Goal: Task Accomplishment & Management: Manage account settings

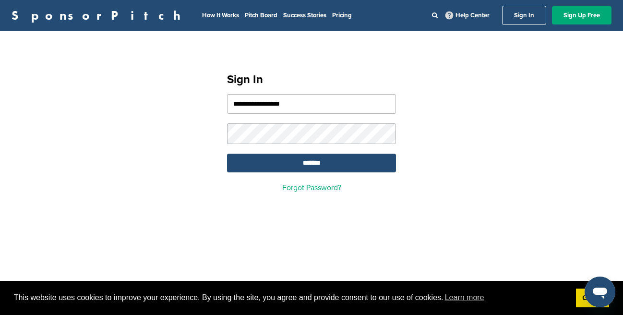
type input "**********"
click at [294, 167] on input "*******" at bounding box center [311, 163] width 169 height 19
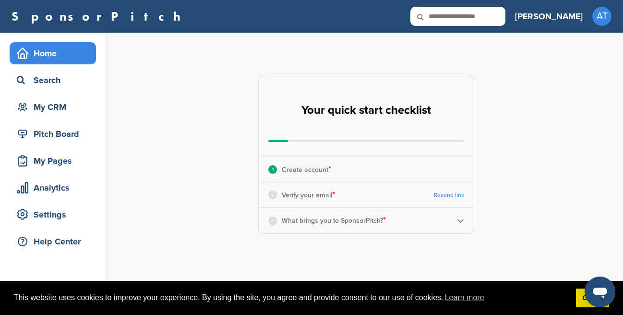
click at [445, 193] on link "Resend link" at bounding box center [449, 195] width 30 height 7
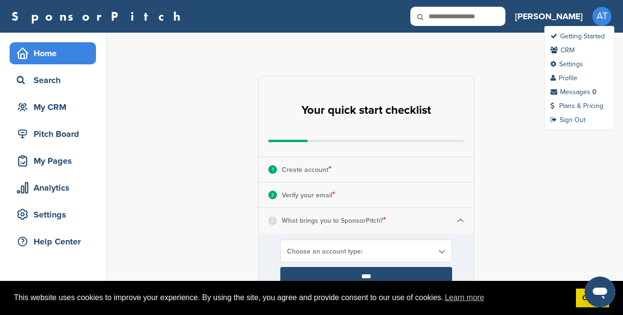
click at [602, 13] on span "AT" at bounding box center [601, 16] width 19 height 19
click at [570, 78] on link "Profile" at bounding box center [564, 78] width 27 height 8
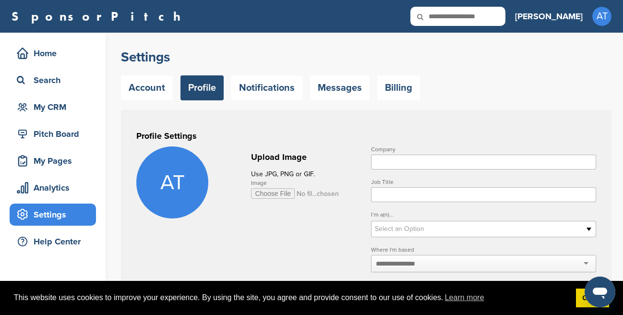
click at [268, 194] on input "Image" at bounding box center [295, 193] width 88 height 11
type input "**********"
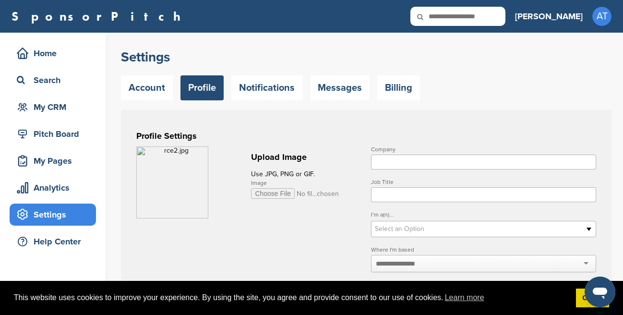
click at [394, 159] on input "Company" at bounding box center [483, 162] width 225 height 15
type input "*********"
type input "***"
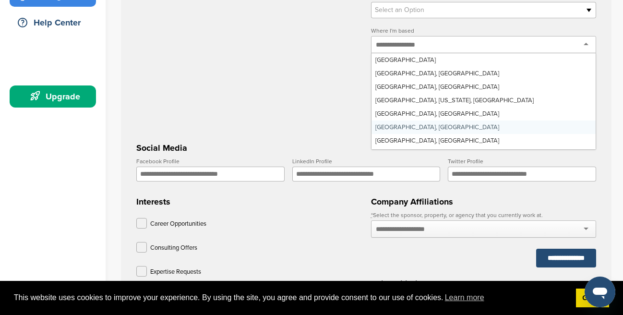
scroll to position [109, 0]
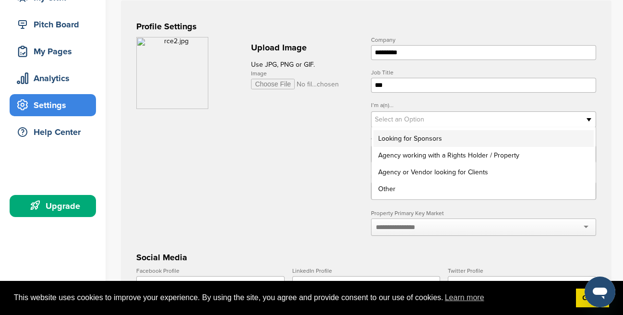
click at [404, 125] on span "Select an Option" at bounding box center [477, 120] width 205 height 12
click at [400, 160] on li "Agency working with a Rights Holder / Property" at bounding box center [483, 155] width 220 height 17
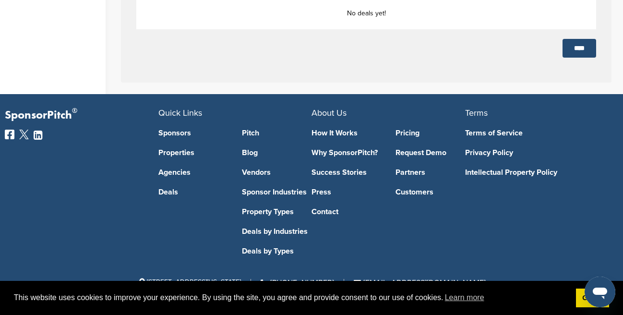
scroll to position [491, 0]
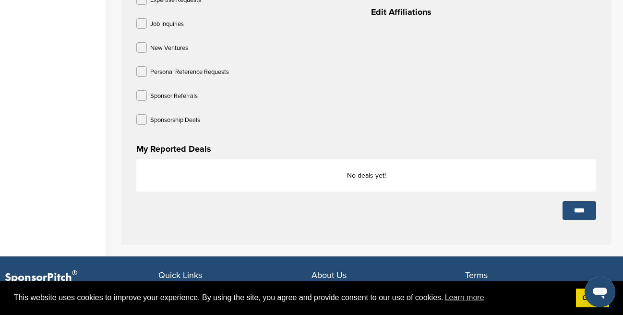
click at [579, 215] on input "****" at bounding box center [580, 210] width 34 height 19
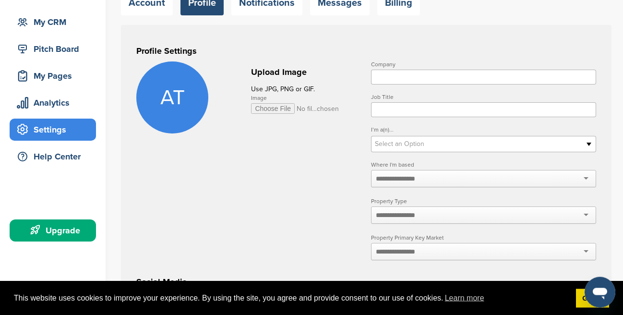
scroll to position [108, 0]
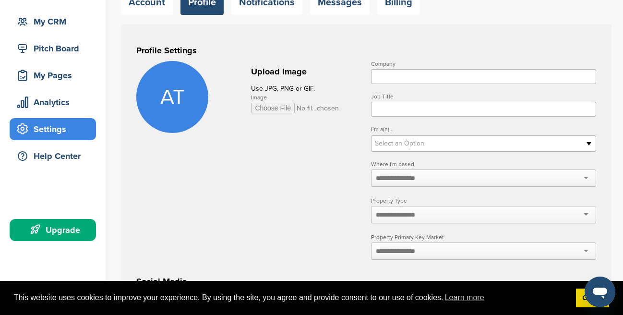
click at [420, 81] on input "Company" at bounding box center [483, 76] width 225 height 15
type input "*********"
click at [399, 109] on input "Job Title" at bounding box center [483, 109] width 225 height 15
type input "***"
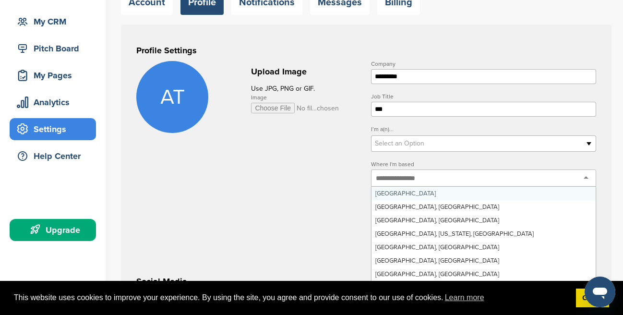
click at [405, 149] on span "Select an Option" at bounding box center [477, 144] width 205 height 12
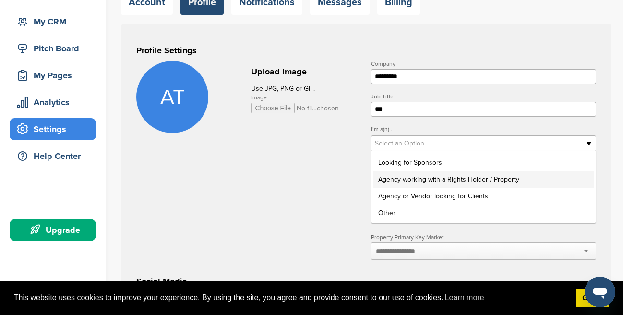
click at [407, 177] on li "Agency working with a Rights Holder / Property" at bounding box center [483, 179] width 220 height 17
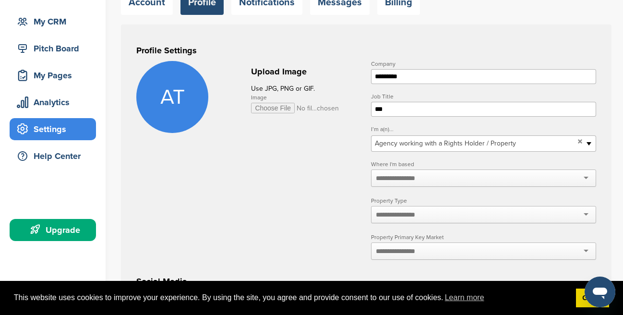
click at [395, 177] on input "text" at bounding box center [401, 178] width 51 height 9
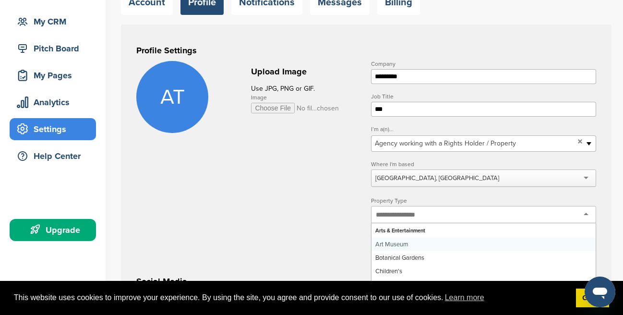
click at [403, 213] on input "text" at bounding box center [401, 214] width 51 height 9
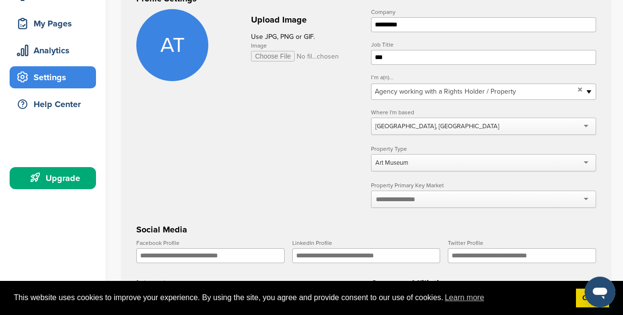
scroll to position [162, 0]
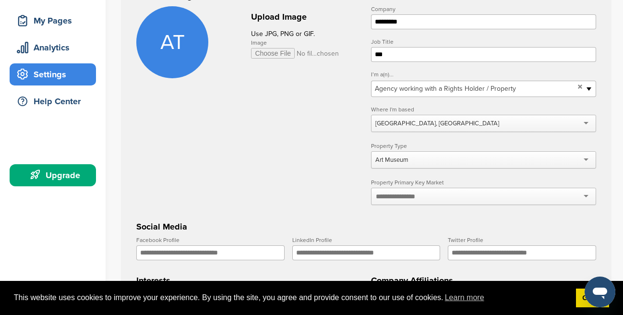
click at [410, 197] on input "text" at bounding box center [401, 196] width 51 height 9
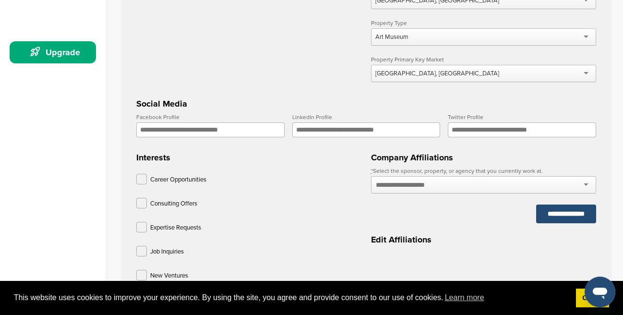
scroll to position [326, 0]
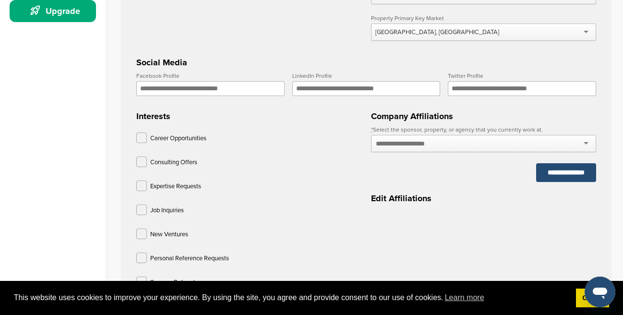
click at [249, 84] on input "Facebook Profile" at bounding box center [210, 88] width 148 height 15
click at [362, 203] on form "**********" at bounding box center [366, 83] width 460 height 482
click at [413, 152] on div at bounding box center [483, 143] width 225 height 17
click at [418, 142] on input "text" at bounding box center [411, 143] width 70 height 9
click at [586, 143] on div at bounding box center [483, 143] width 225 height 17
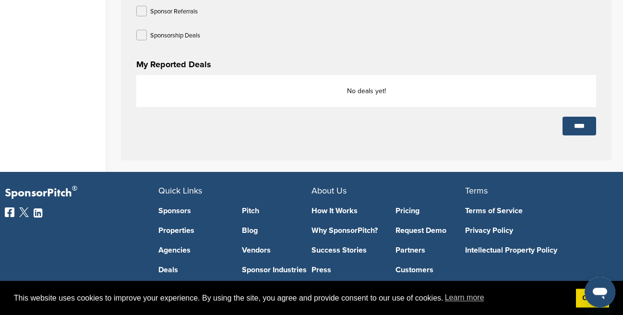
scroll to position [600, 0]
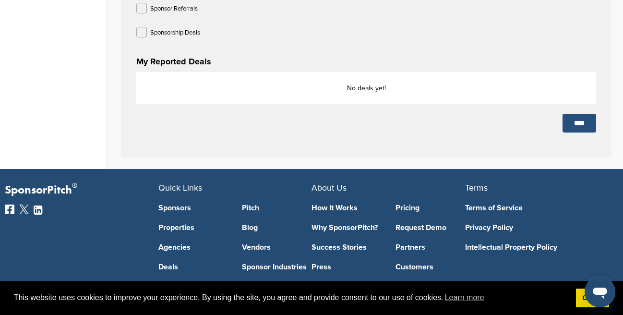
click at [595, 125] on input "****" at bounding box center [580, 123] width 34 height 19
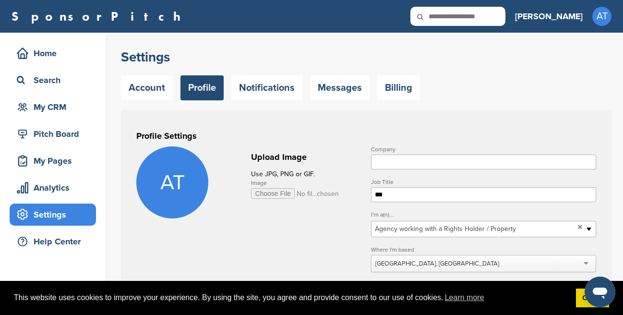
click at [421, 162] on input "Company" at bounding box center [483, 162] width 225 height 15
click at [455, 131] on h3 "Profile Settings" at bounding box center [366, 135] width 460 height 13
click at [259, 90] on link "Notifications" at bounding box center [266, 87] width 71 height 25
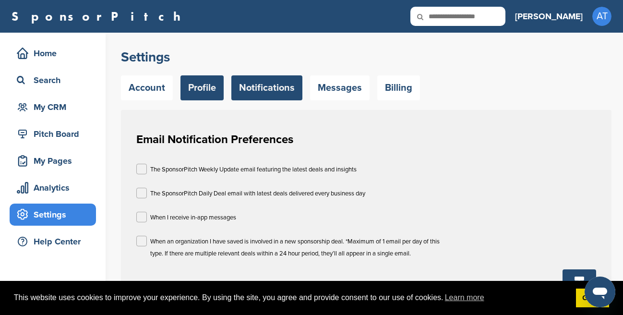
click at [219, 91] on link "Profile" at bounding box center [201, 87] width 43 height 25
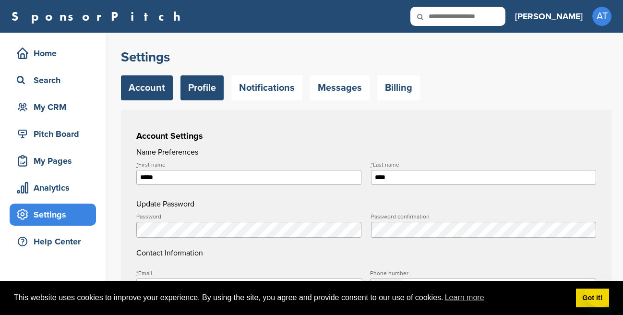
click at [201, 98] on link "Profile" at bounding box center [201, 87] width 43 height 25
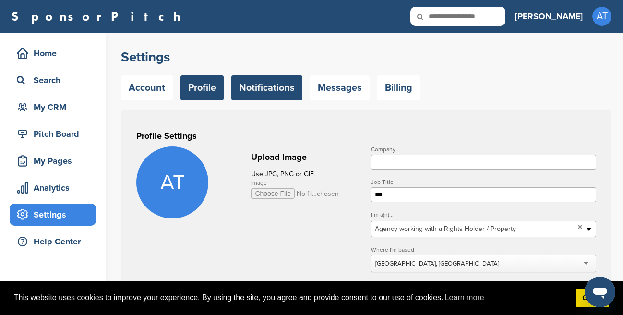
click at [276, 84] on link "Notifications" at bounding box center [266, 87] width 71 height 25
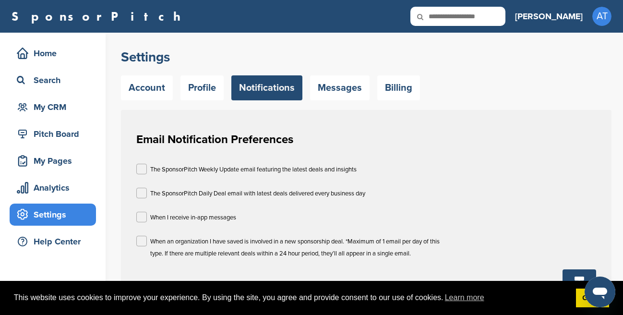
click at [279, 87] on link "Notifications" at bounding box center [266, 87] width 71 height 25
click at [333, 88] on link "Messages" at bounding box center [340, 87] width 60 height 25
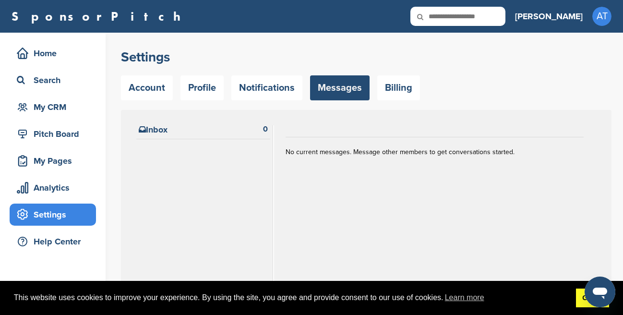
click at [578, 305] on link "Got it!" at bounding box center [592, 297] width 33 height 19
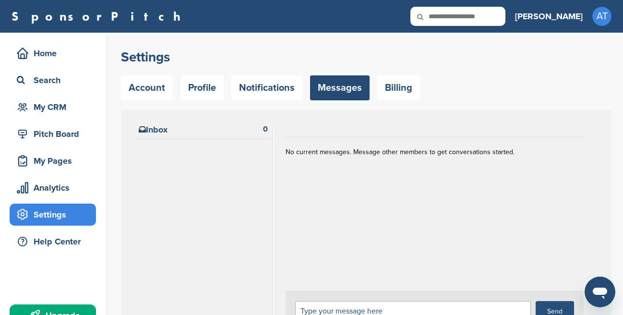
scroll to position [164, 0]
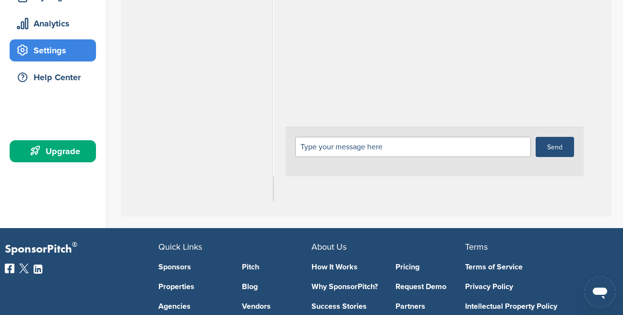
click at [332, 134] on div "Type your message here Send" at bounding box center [435, 151] width 298 height 49
click at [332, 156] on div "Type your message here" at bounding box center [413, 147] width 236 height 20
click at [334, 145] on div "Type your message here" at bounding box center [413, 147] width 236 height 20
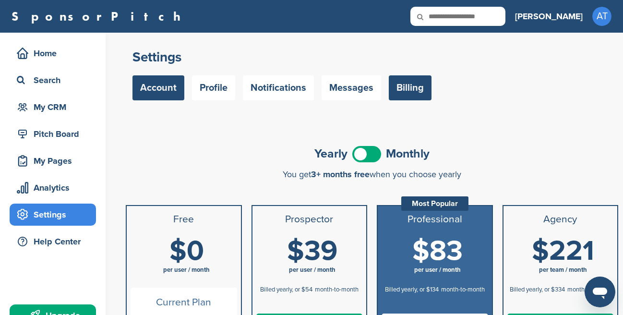
click at [158, 82] on link "Account" at bounding box center [158, 87] width 52 height 25
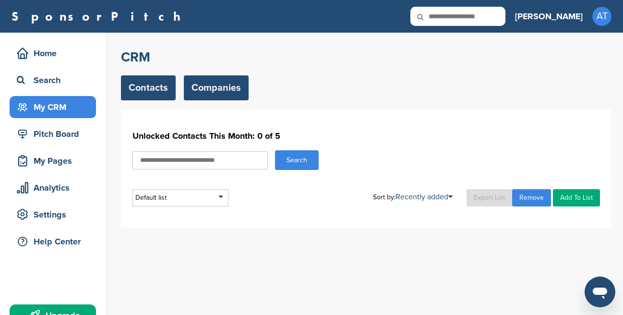
click at [216, 89] on link "Companies" at bounding box center [216, 87] width 65 height 25
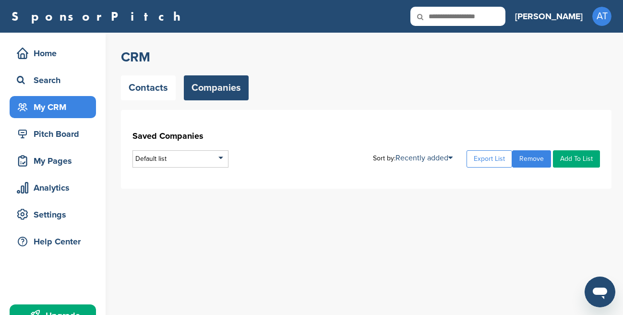
click at [141, 89] on link "Contacts" at bounding box center [148, 87] width 55 height 25
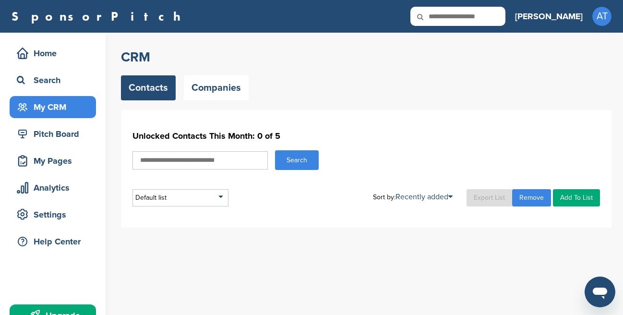
click at [196, 161] on input "text" at bounding box center [199, 160] width 135 height 18
click at [177, 203] on div "Default list" at bounding box center [180, 197] width 96 height 17
click at [168, 208] on input "text" at bounding box center [180, 210] width 95 height 12
click at [402, 209] on link "Last Viewed" at bounding box center [391, 211] width 36 height 8
click at [397, 258] on link "Recently added" at bounding box center [396, 262] width 47 height 8
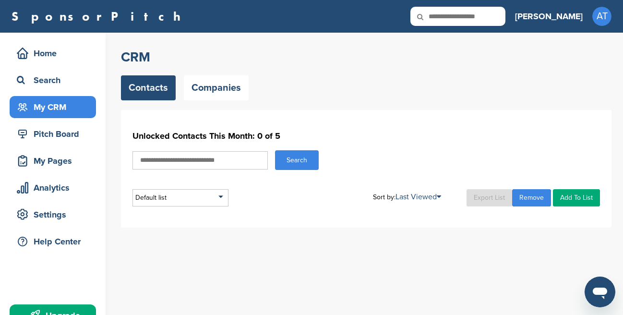
click at [474, 241] on div "CRM Contacts Companies Unlocked Contacts This Month: 0 of 5 Search Default list…" at bounding box center [372, 187] width 502 height 308
click at [569, 201] on link "Add To List" at bounding box center [576, 197] width 47 height 17
click at [347, 219] on div "Unlocked Contacts This Month: 0 of 5 Search Default list Default List Sort by: …" at bounding box center [366, 169] width 491 height 118
click at [573, 192] on link "Add To List" at bounding box center [576, 197] width 47 height 17
click at [178, 162] on input "text" at bounding box center [199, 160] width 135 height 18
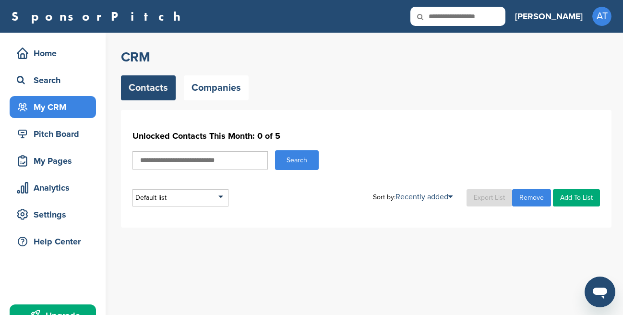
click at [354, 142] on h1 "Unlocked Contacts This Month: 0 of 5" at bounding box center [366, 135] width 468 height 17
click at [208, 161] on input "text" at bounding box center [199, 160] width 135 height 18
type input "*****"
click at [288, 166] on button "Search" at bounding box center [297, 160] width 44 height 20
click at [197, 205] on div "Default list" at bounding box center [180, 197] width 96 height 17
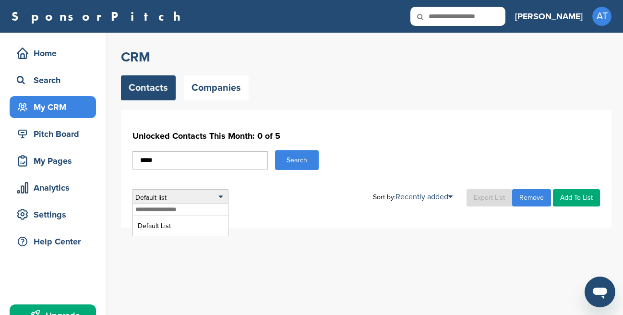
click at [152, 213] on input "text" at bounding box center [180, 210] width 95 height 12
click at [183, 212] on input "********" at bounding box center [180, 210] width 95 height 12
click at [348, 231] on div "**********" at bounding box center [372, 136] width 502 height 206
click at [574, 195] on link "Add To List" at bounding box center [576, 197] width 47 height 17
drag, startPoint x: 131, startPoint y: 247, endPoint x: 169, endPoint y: 207, distance: 55.3
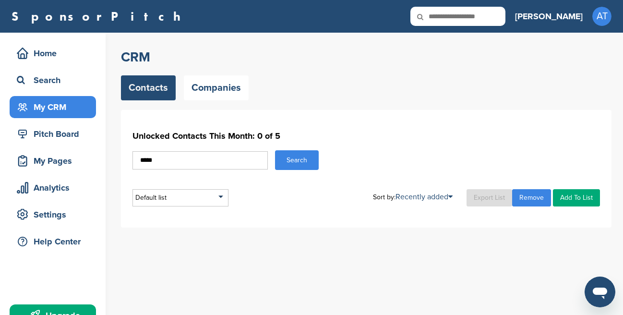
click at [131, 246] on div "**********" at bounding box center [372, 187] width 502 height 308
click at [187, 190] on div "Default list" at bounding box center [180, 197] width 96 height 17
click at [180, 209] on input "**********" at bounding box center [180, 210] width 95 height 12
click at [175, 215] on input "**********" at bounding box center [180, 210] width 95 height 12
type input "**********"
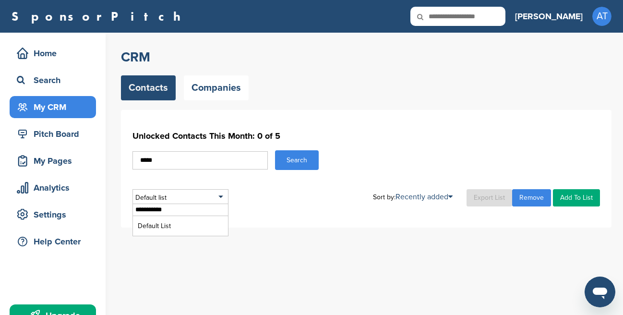
click at [571, 202] on link "Add To List" at bounding box center [576, 197] width 47 height 17
click at [302, 228] on div "**********" at bounding box center [372, 136] width 502 height 206
click at [478, 195] on link "Export List" at bounding box center [490, 197] width 46 height 17
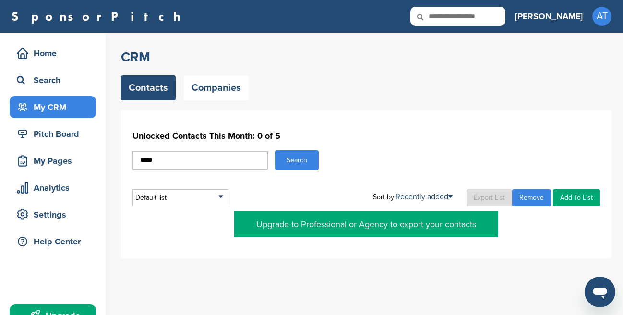
click at [399, 164] on div "***** Search" at bounding box center [366, 160] width 468 height 20
click at [218, 194] on div "Default list" at bounding box center [180, 197] width 96 height 17
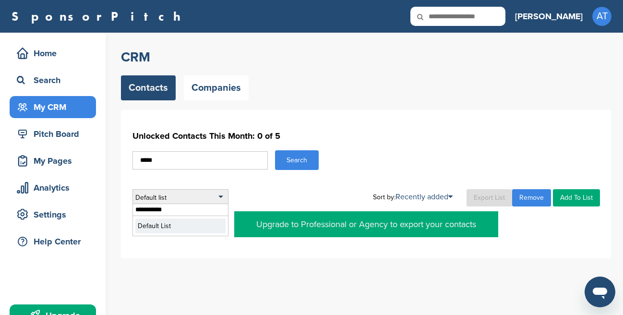
click at [165, 230] on li "Default List" at bounding box center [180, 225] width 90 height 15
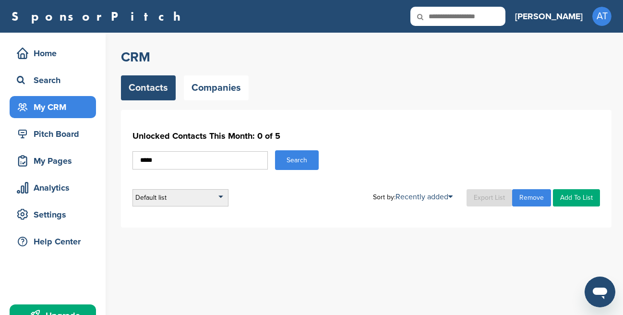
click at [195, 194] on div "Default list" at bounding box center [180, 197] width 96 height 17
click at [156, 218] on ul "Default List" at bounding box center [180, 226] width 95 height 20
click at [157, 214] on input "text" at bounding box center [180, 210] width 95 height 12
click at [165, 221] on li "Default List" at bounding box center [180, 225] width 90 height 15
click at [252, 226] on div "Unlocked Contacts This Month: 0 of 5 ***** Search Default list Default List Sor…" at bounding box center [366, 169] width 491 height 118
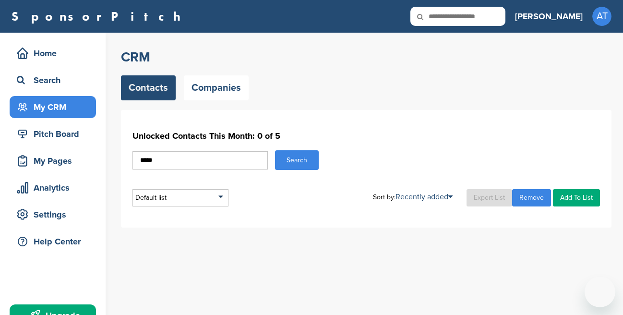
click at [261, 154] on input "*****" at bounding box center [199, 160] width 135 height 18
click at [351, 146] on div "Unlocked Contacts This Month: 0 of 5 ***** Search Default list Default List Sor…" at bounding box center [366, 166] width 468 height 79
click at [590, 193] on link "Add To List" at bounding box center [576, 197] width 47 height 17
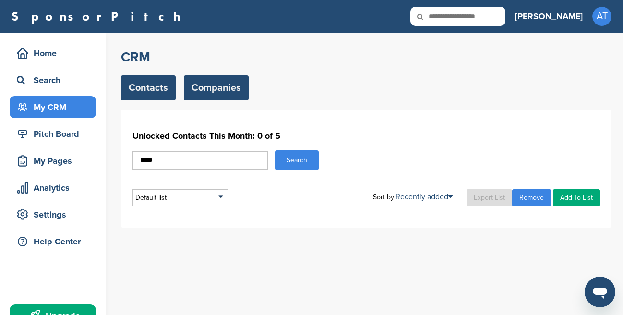
click at [204, 96] on link "Companies" at bounding box center [216, 87] width 65 height 25
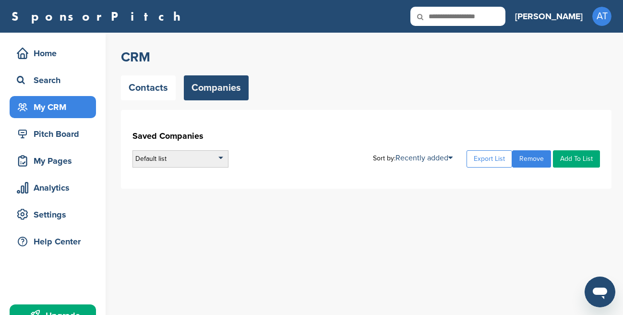
click at [213, 161] on div "Default list" at bounding box center [180, 158] width 96 height 17
click at [168, 173] on input "text" at bounding box center [180, 171] width 95 height 12
type input "**********"
click at [565, 158] on link "Add To List" at bounding box center [576, 158] width 47 height 17
click at [566, 158] on link "Add To List" at bounding box center [576, 158] width 47 height 17
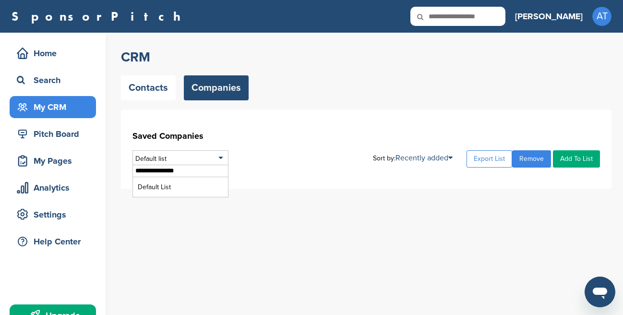
click at [230, 231] on div "**********" at bounding box center [372, 187] width 502 height 308
click at [489, 157] on link "Export List" at bounding box center [490, 158] width 46 height 17
click at [521, 157] on link "Remove" at bounding box center [531, 158] width 39 height 17
click at [498, 157] on link "Export List" at bounding box center [490, 158] width 46 height 17
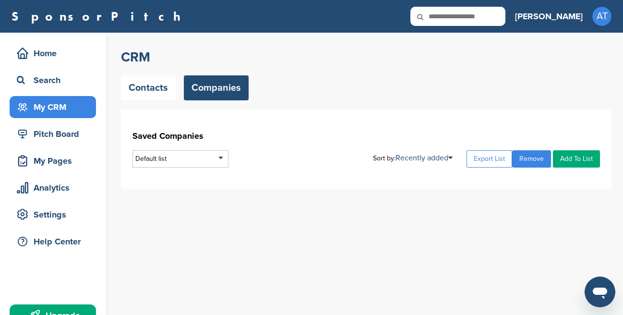
click at [290, 223] on div "CRM Contacts Companies Saved Companies Default list Default List Sort by: Recen…" at bounding box center [372, 187] width 502 height 308
click at [149, 88] on link "Contacts" at bounding box center [148, 87] width 55 height 25
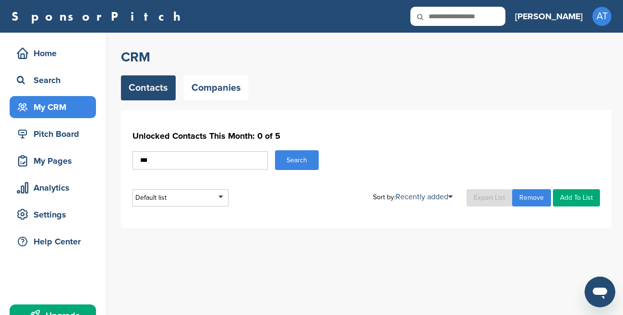
type input "***"
click at [293, 168] on button "Search" at bounding box center [297, 160] width 44 height 20
click at [224, 196] on div "Default list" at bounding box center [180, 197] width 96 height 17
click at [264, 206] on div "Default list Default List Sort by: Recently added Last Viewed Company Name Stag…" at bounding box center [366, 197] width 468 height 17
click at [54, 127] on div "Pitch Board" at bounding box center [55, 133] width 82 height 17
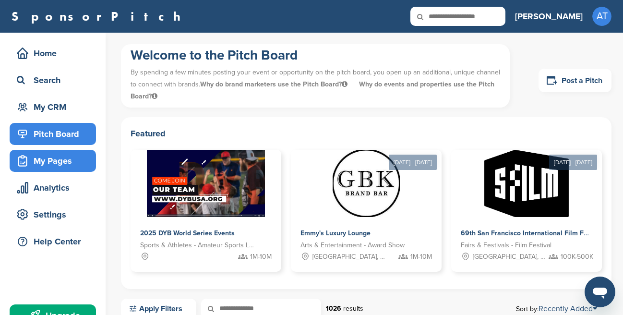
click at [71, 164] on div "My Pages" at bounding box center [55, 160] width 82 height 17
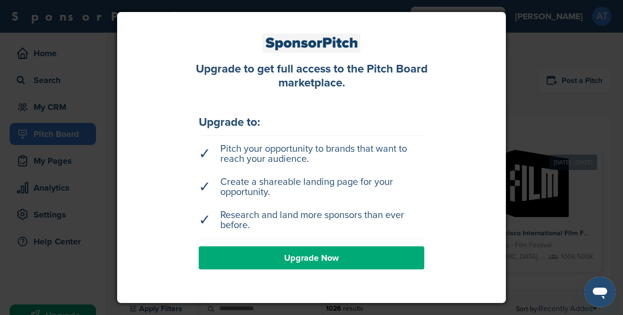
click at [535, 146] on div at bounding box center [311, 157] width 623 height 315
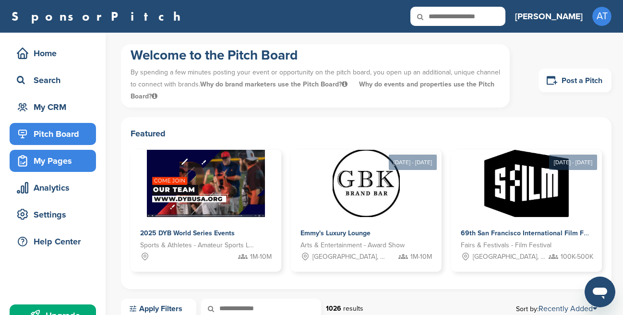
click at [71, 157] on div "My Pages" at bounding box center [55, 160] width 82 height 17
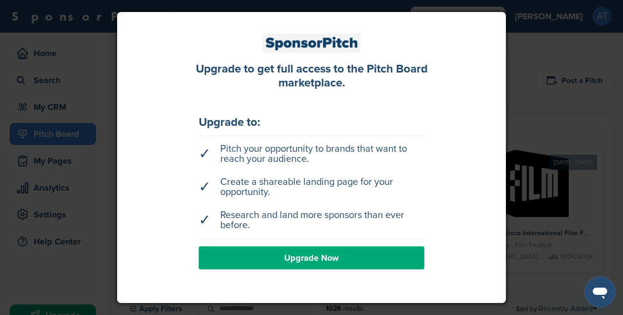
click at [531, 197] on div at bounding box center [311, 157] width 623 height 315
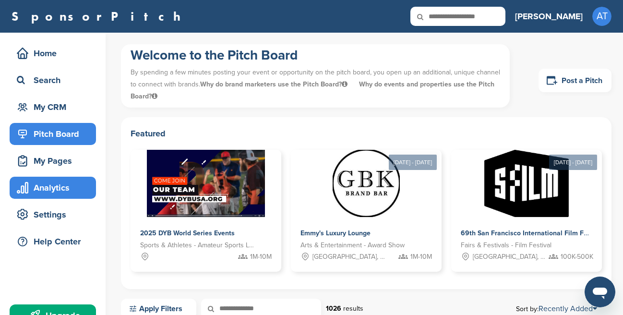
click at [24, 193] on icon at bounding box center [22, 187] width 11 height 11
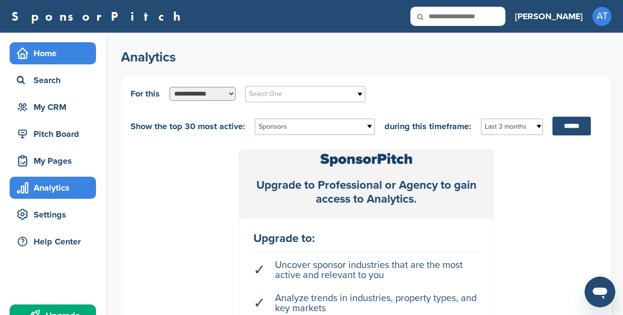
click at [44, 52] on div "Home" at bounding box center [55, 53] width 82 height 17
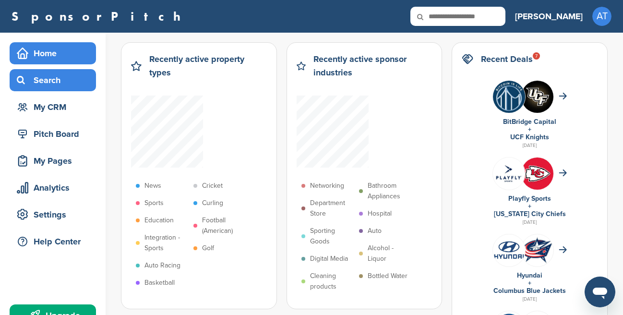
click at [51, 76] on div "Search" at bounding box center [55, 80] width 82 height 17
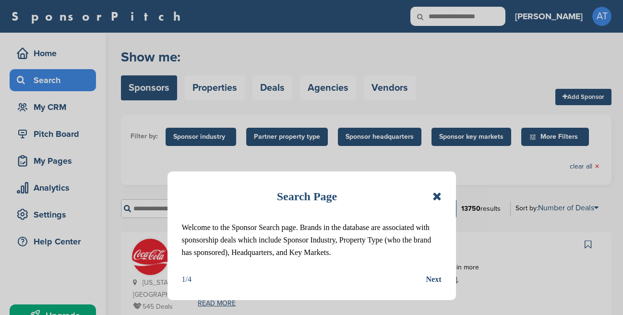
click at [435, 196] on icon at bounding box center [436, 197] width 9 height 12
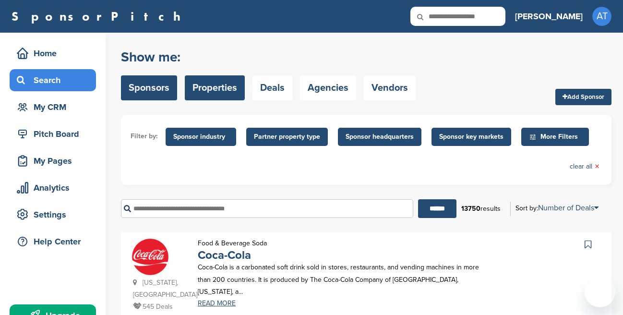
click at [218, 96] on link "Properties" at bounding box center [215, 87] width 60 height 25
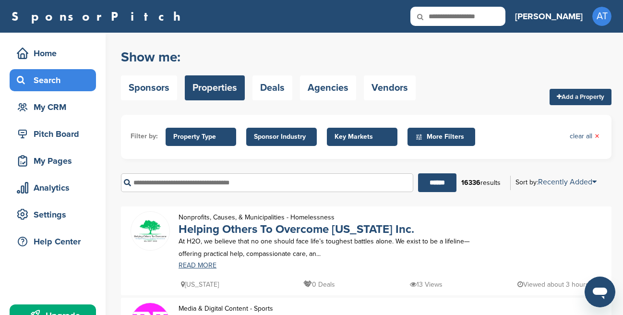
click at [577, 101] on link "Add a Property" at bounding box center [581, 97] width 62 height 16
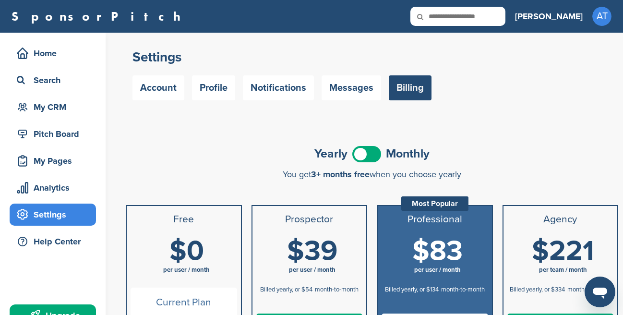
click at [61, 219] on div "Settings" at bounding box center [55, 214] width 82 height 17
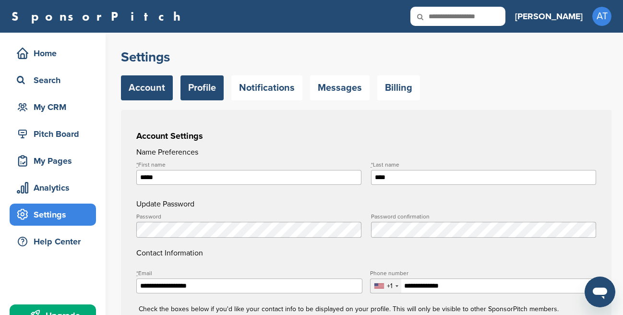
click at [220, 82] on link "Profile" at bounding box center [201, 87] width 43 height 25
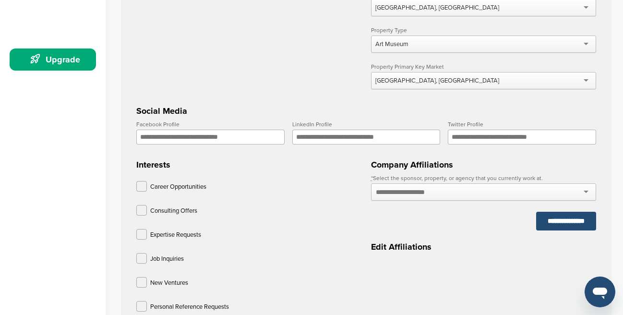
scroll to position [274, 0]
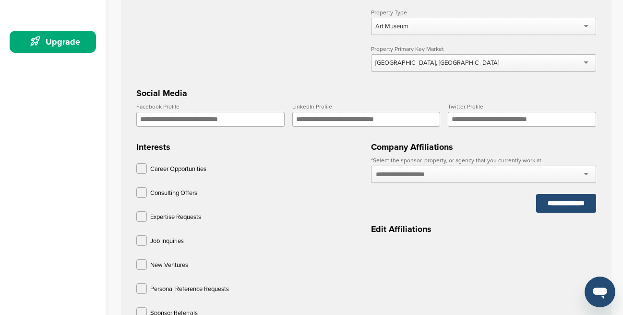
click at [416, 172] on div at bounding box center [483, 174] width 225 height 17
click at [418, 178] on input "text" at bounding box center [411, 174] width 70 height 9
click at [583, 177] on div at bounding box center [483, 174] width 225 height 17
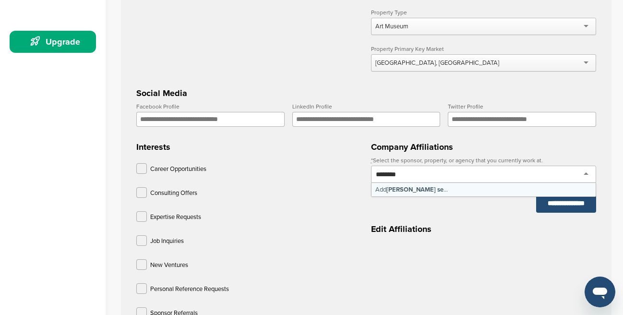
type input "*********"
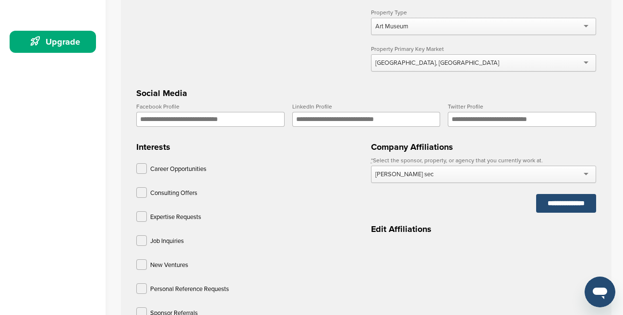
click at [444, 202] on div "* Select the sponsor, property, or agency that you currently work at. *********…" at bounding box center [483, 184] width 225 height 55
click at [551, 209] on input "**********" at bounding box center [566, 203] width 60 height 19
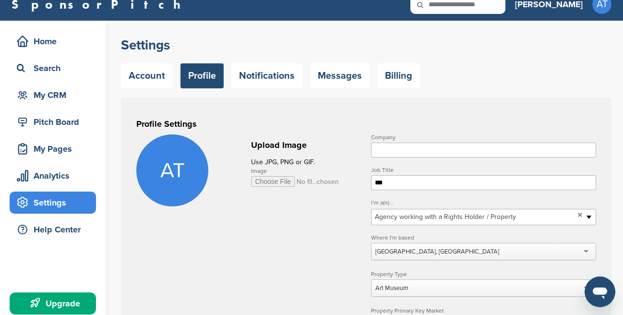
scroll to position [0, 0]
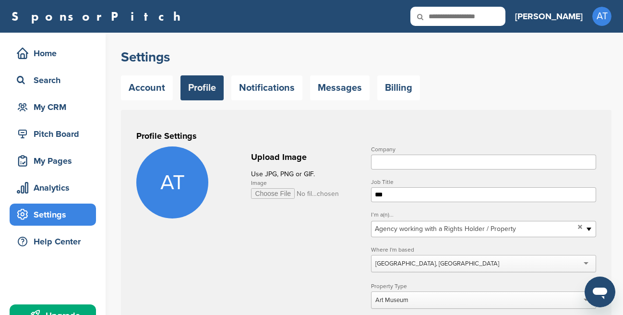
click at [418, 164] on input "Company" at bounding box center [483, 162] width 225 height 15
type input "*********"
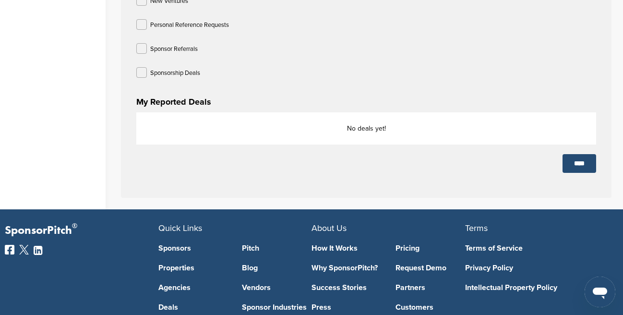
scroll to position [602, 0]
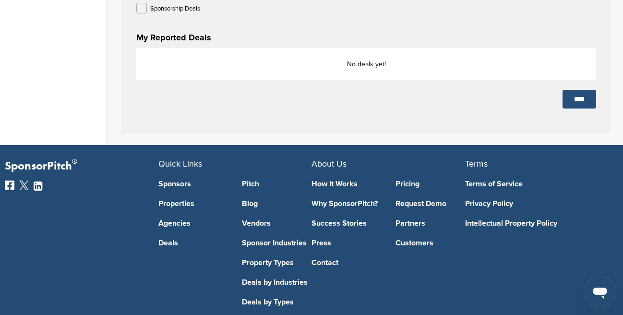
click at [585, 96] on input "****" at bounding box center [580, 99] width 34 height 19
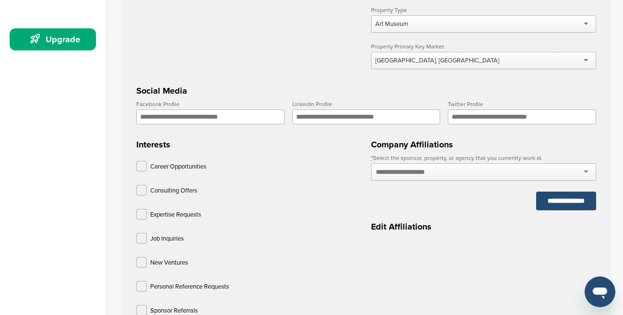
scroll to position [383, 0]
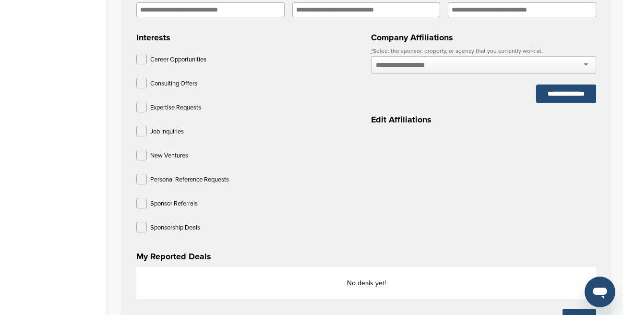
click at [418, 124] on h3 "Edit Affiliations" at bounding box center [483, 119] width 225 height 13
click at [560, 63] on div at bounding box center [483, 64] width 225 height 17
click at [504, 66] on div at bounding box center [483, 64] width 225 height 17
click at [587, 69] on div at bounding box center [483, 64] width 225 height 17
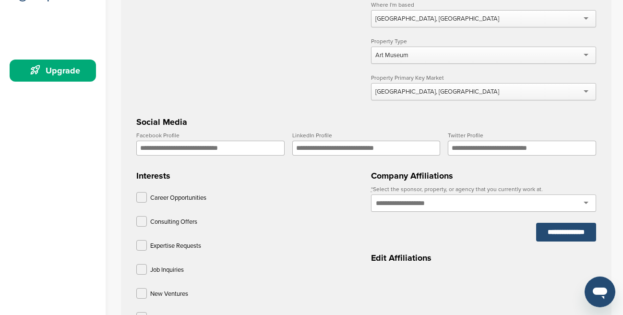
scroll to position [0, 0]
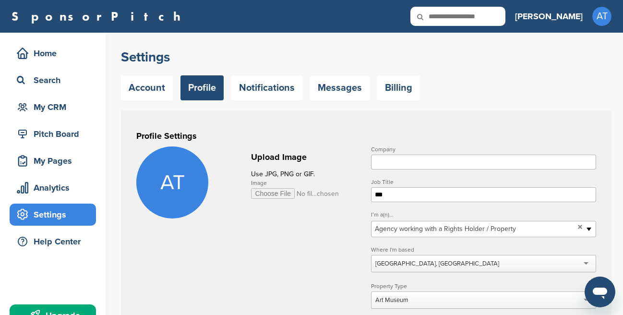
click at [427, 158] on input "Company" at bounding box center [483, 162] width 225 height 15
click at [425, 162] on input "Company" at bounding box center [483, 162] width 225 height 15
click at [413, 131] on h3 "Profile Settings" at bounding box center [366, 135] width 460 height 13
click at [62, 106] on div "My CRM" at bounding box center [55, 106] width 82 height 17
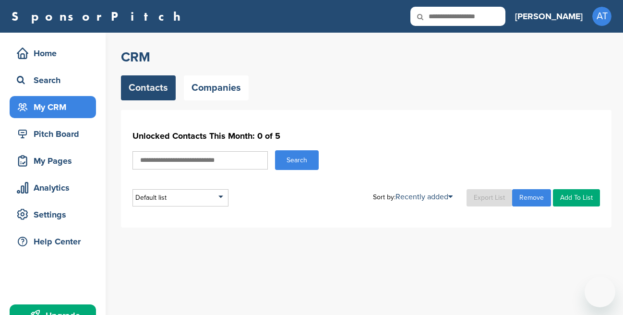
click at [185, 161] on input "text" at bounding box center [199, 160] width 135 height 18
click at [206, 159] on input "text" at bounding box center [199, 160] width 135 height 18
type input "*****"
drag, startPoint x: 330, startPoint y: 138, endPoint x: 396, endPoint y: 149, distance: 67.6
click at [330, 138] on h1 "Unlocked Contacts This Month: 0 of 5" at bounding box center [366, 135] width 468 height 17
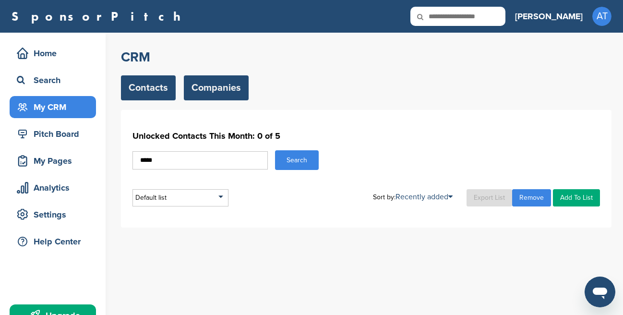
click at [193, 95] on link "Companies" at bounding box center [216, 87] width 65 height 25
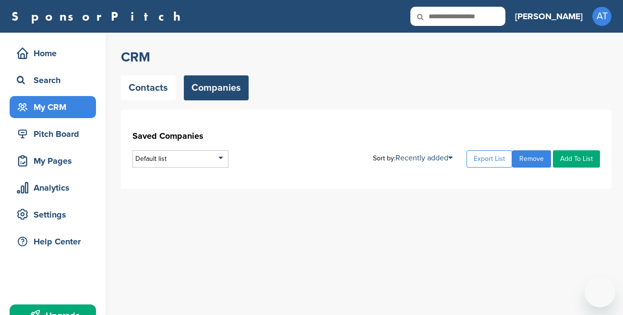
click at [197, 145] on div "Saved Companies Default list Default List Sort by: Recently added Recently adde…" at bounding box center [366, 147] width 468 height 40
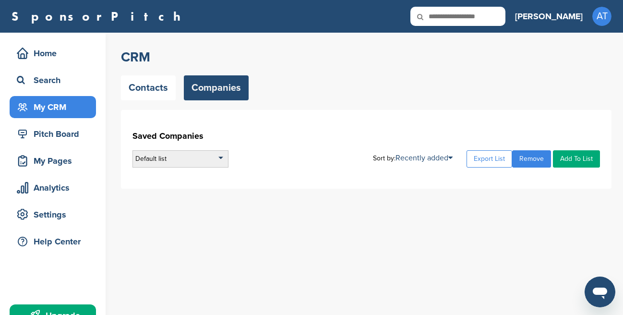
click at [194, 156] on div "Default list" at bounding box center [180, 158] width 96 height 17
click at [158, 170] on input "text" at bounding box center [180, 171] width 95 height 12
type input "**********"
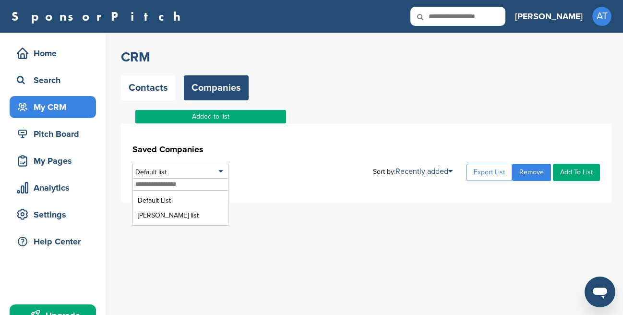
click at [332, 269] on div "CRM Contacts Companies Added to list Saved Companies Default list Default List …" at bounding box center [372, 187] width 502 height 308
click at [237, 114] on div "Added to list" at bounding box center [210, 116] width 151 height 13
click at [219, 110] on div "Added to list" at bounding box center [210, 116] width 151 height 13
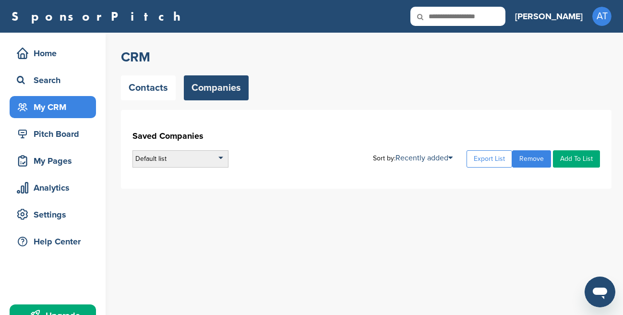
click at [213, 164] on div "Default list" at bounding box center [180, 158] width 96 height 17
click at [170, 206] on li "[PERSON_NAME] list" at bounding box center [180, 201] width 90 height 15
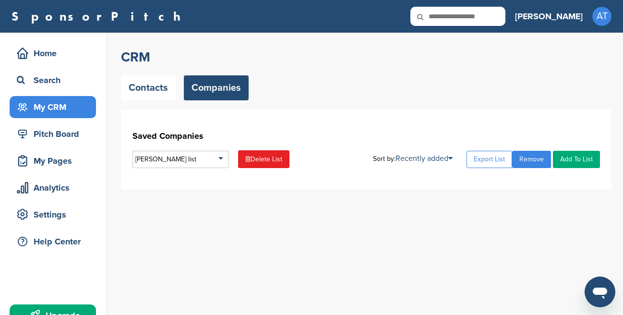
click at [268, 156] on link "Delete List" at bounding box center [263, 159] width 51 height 18
click at [283, 134] on h1 "Saved Companies" at bounding box center [366, 135] width 468 height 17
drag, startPoint x: 196, startPoint y: 263, endPoint x: 209, endPoint y: 233, distance: 31.8
click at [199, 263] on div "CRM Contacts Companies Saved Companies Default list Default List Delete List So…" at bounding box center [372, 187] width 502 height 308
click at [251, 156] on link "Delete List" at bounding box center [263, 159] width 51 height 18
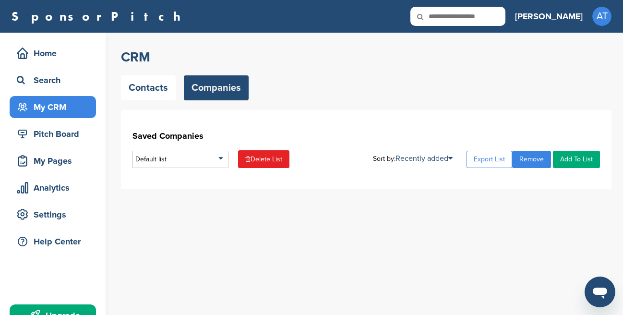
click at [193, 154] on div "Default list" at bounding box center [180, 159] width 96 height 17
click at [168, 184] on li "Default List" at bounding box center [180, 187] width 90 height 15
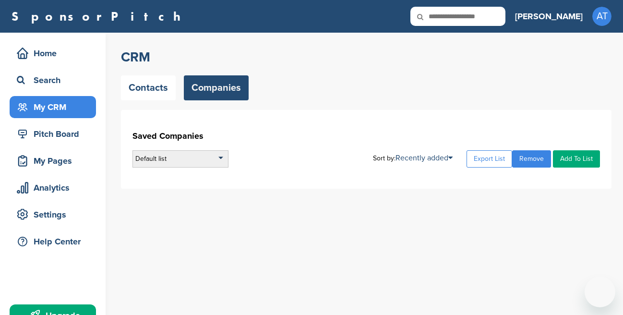
click at [194, 153] on div "Default list" at bounding box center [180, 158] width 96 height 17
click at [185, 174] on input "text" at bounding box center [180, 171] width 95 height 12
type input "*****"
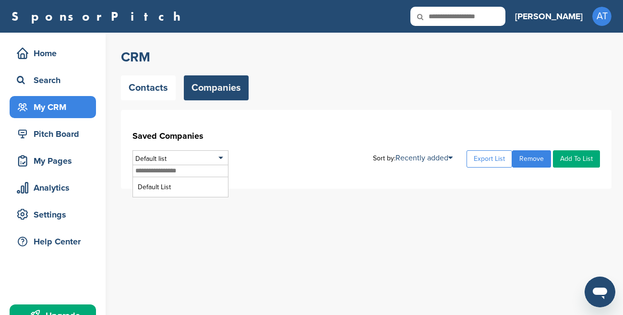
click at [292, 219] on div "CRM Contacts Companies Saved Companies Default list Default List Sort by: Recen…" at bounding box center [372, 187] width 502 height 308
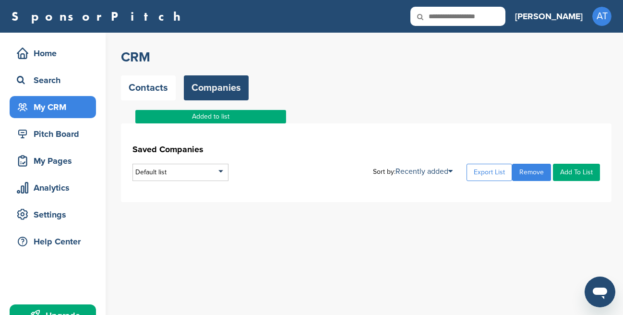
click at [208, 120] on div "Added to list" at bounding box center [210, 116] width 151 height 13
click at [211, 116] on div "Added to list" at bounding box center [210, 116] width 151 height 13
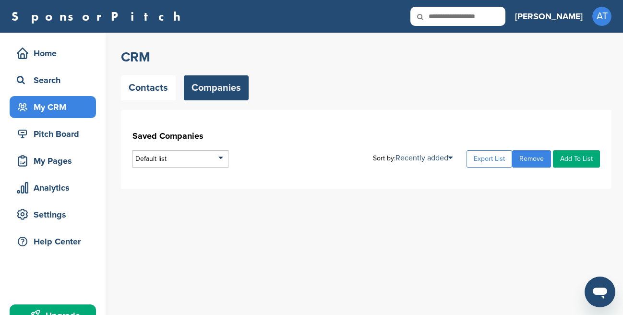
click at [572, 177] on div "Saved Companies Default list Default List ALice Sort by: Recently added Recentl…" at bounding box center [366, 149] width 491 height 79
click at [250, 205] on div "CRM Contacts Companies Added to list Saved Companies Default list Default List …" at bounding box center [372, 187] width 502 height 308
click at [195, 162] on div "Default list" at bounding box center [180, 158] width 96 height 17
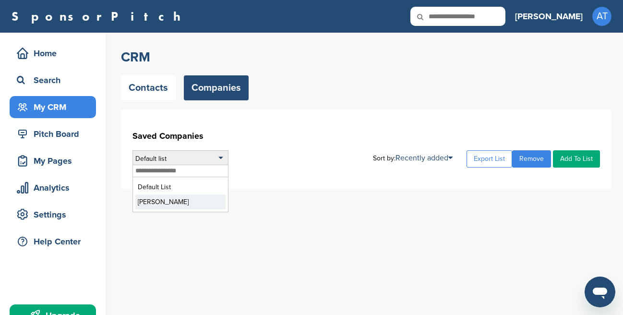
click at [176, 207] on li "[PERSON_NAME]" at bounding box center [180, 201] width 90 height 15
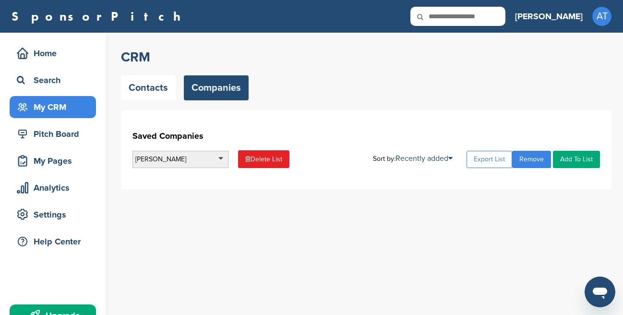
click at [156, 161] on div "[PERSON_NAME]" at bounding box center [180, 159] width 96 height 17
click at [271, 198] on div "CRM Contacts Companies Saved Companies [GEOGRAPHIC_DATA] Default List [GEOGRAPH…" at bounding box center [372, 117] width 502 height 168
click at [588, 161] on link "Add To List" at bounding box center [576, 159] width 47 height 17
click at [276, 160] on link "Delete List" at bounding box center [263, 159] width 51 height 18
click at [218, 238] on div "CRM Contacts Companies Saved Companies [GEOGRAPHIC_DATA] Default List [GEOGRAPH…" at bounding box center [372, 187] width 502 height 308
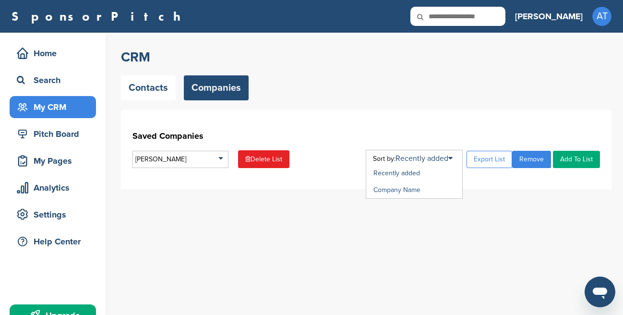
click at [410, 189] on link "Company Name" at bounding box center [396, 190] width 47 height 8
click at [437, 158] on link "Company Name" at bounding box center [425, 159] width 58 height 10
click at [401, 176] on link "Recently added" at bounding box center [396, 173] width 47 height 8
click at [204, 161] on div "[PERSON_NAME]" at bounding box center [180, 159] width 96 height 17
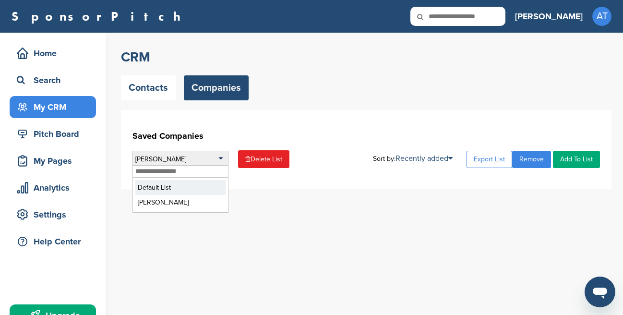
click at [174, 182] on li "Default List" at bounding box center [180, 187] width 90 height 15
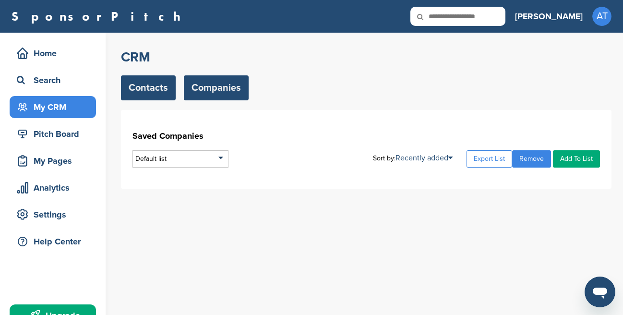
click at [137, 82] on link "Contacts" at bounding box center [148, 87] width 55 height 25
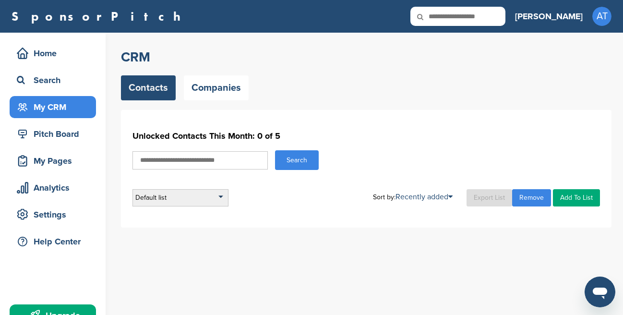
click at [186, 202] on div "Default list" at bounding box center [180, 197] width 96 height 17
click at [152, 209] on input "text" at bounding box center [180, 210] width 95 height 12
click at [270, 192] on div "Default list Default List Sort by: Recently added Last Viewed Company Name Stag…" at bounding box center [366, 197] width 468 height 17
click at [132, 155] on input "text" at bounding box center [199, 160] width 135 height 18
click at [160, 157] on input "text" at bounding box center [199, 160] width 135 height 18
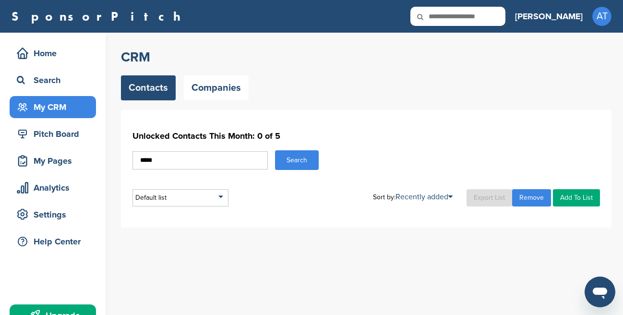
type input "*****"
click at [296, 161] on button "Search" at bounding box center [297, 160] width 44 height 20
click at [146, 200] on div "Default list" at bounding box center [180, 197] width 96 height 17
click at [56, 168] on div "My Pages" at bounding box center [55, 160] width 82 height 17
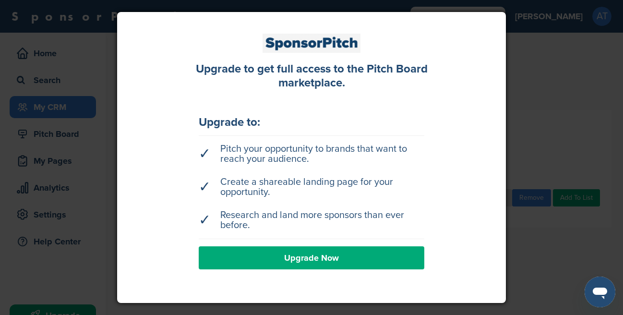
click at [575, 76] on div at bounding box center [311, 157] width 623 height 315
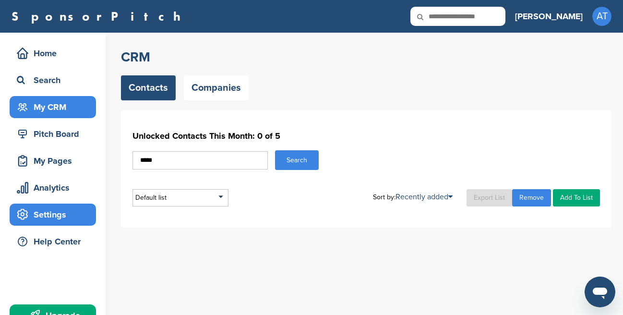
click at [78, 211] on div "Settings" at bounding box center [55, 214] width 82 height 17
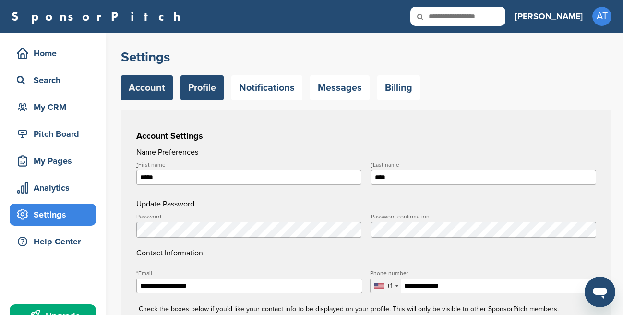
click at [193, 94] on link "Profile" at bounding box center [201, 87] width 43 height 25
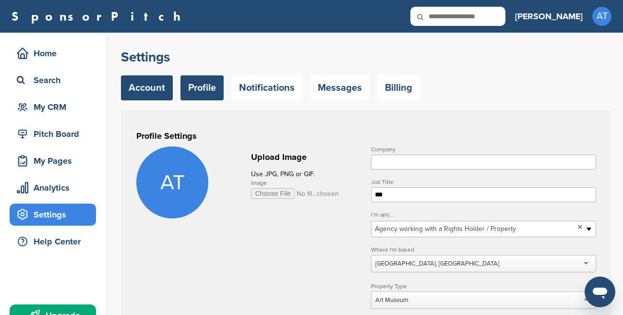
click at [147, 91] on link "Account" at bounding box center [147, 87] width 52 height 25
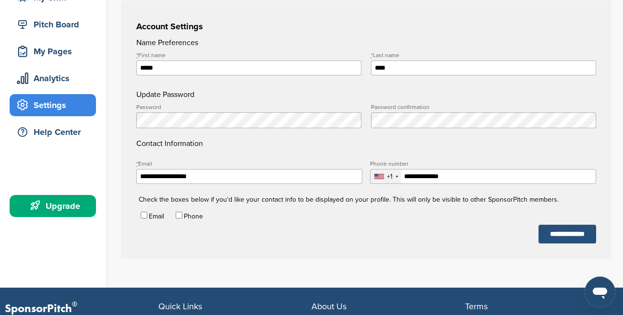
click at [539, 239] on input "**********" at bounding box center [568, 234] width 58 height 19
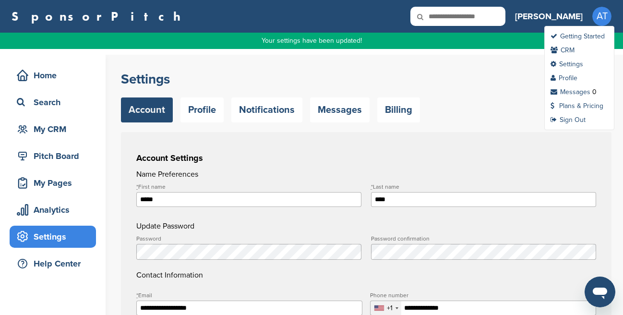
click at [607, 17] on span "AT" at bounding box center [601, 16] width 19 height 19
click at [571, 121] on link "Sign Out" at bounding box center [568, 120] width 35 height 8
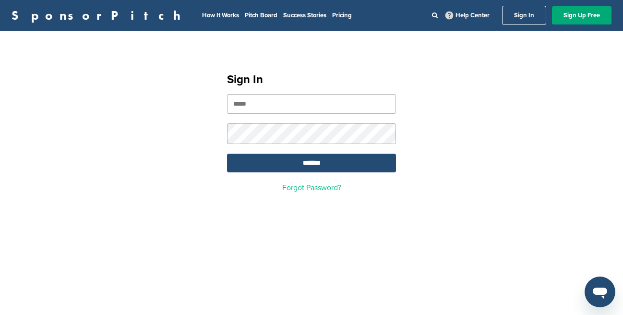
click at [324, 189] on link "Forgot Password?" at bounding box center [311, 188] width 59 height 10
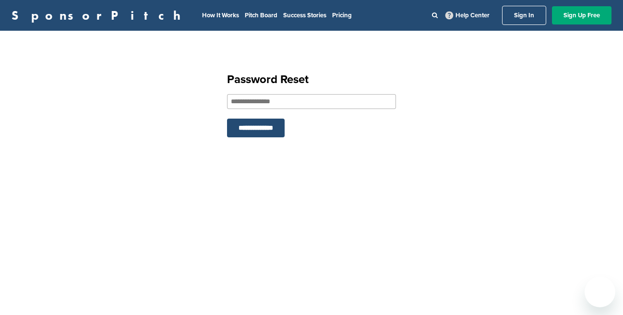
click at [291, 105] on input "email" at bounding box center [311, 101] width 169 height 15
type input "**********"
click at [265, 125] on input "**********" at bounding box center [256, 128] width 58 height 19
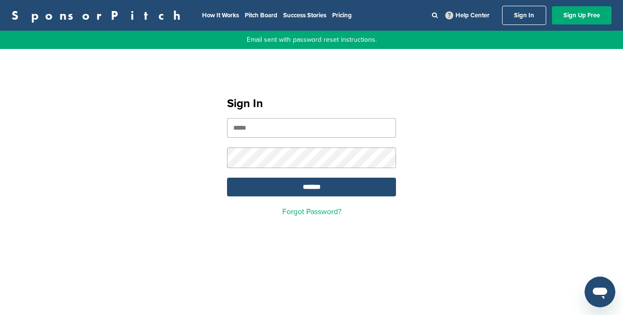
click at [243, 128] on input "email" at bounding box center [311, 128] width 169 height 20
click at [297, 134] on input "email" at bounding box center [311, 128] width 169 height 20
type input "**********"
click at [324, 189] on input "*******" at bounding box center [311, 187] width 169 height 19
